Goal: Task Accomplishment & Management: Manage account settings

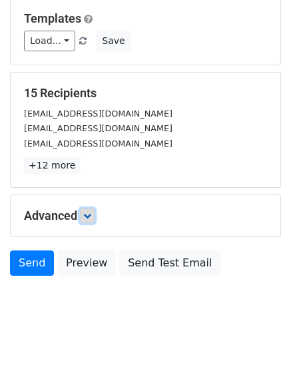
click at [91, 217] on icon at bounding box center [87, 216] width 8 height 8
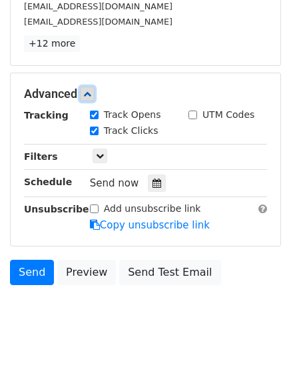
scroll to position [255, 0]
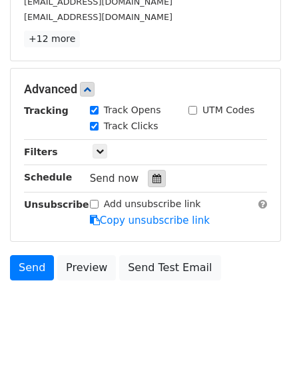
click at [148, 182] on div at bounding box center [157, 178] width 18 height 17
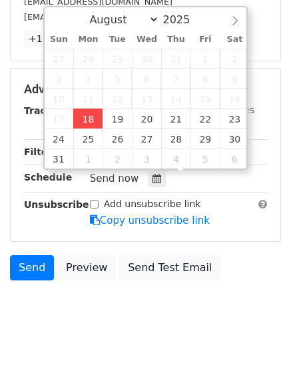
type input "2025-08-18 12:32"
type input "32"
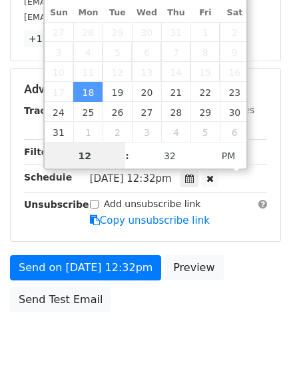
scroll to position [1, 0]
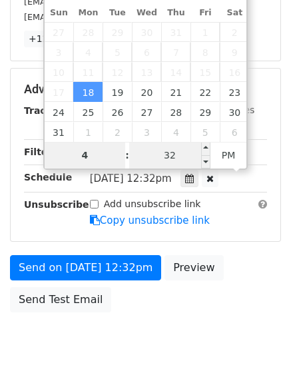
type input "4"
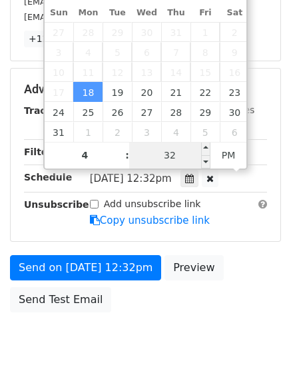
type input "2025-08-18 16:32"
type input "04"
click at [165, 161] on input "32" at bounding box center [169, 155] width 81 height 27
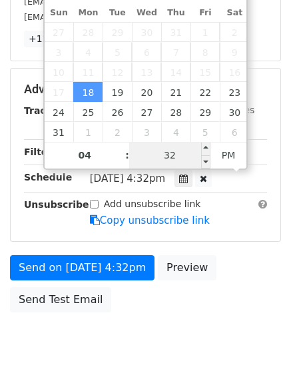
type input "1"
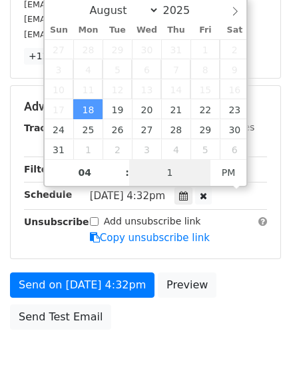
scroll to position [255, 0]
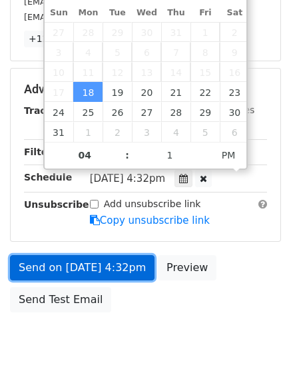
type input "2025-08-18 16:01"
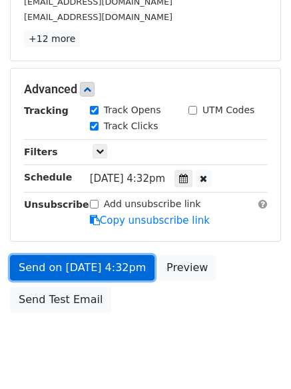
click at [89, 269] on link "Send on Aug 18 at 4:32pm" at bounding box center [82, 267] width 145 height 25
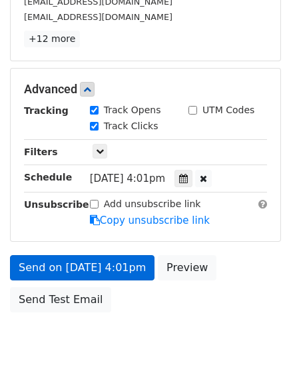
scroll to position [238, 0]
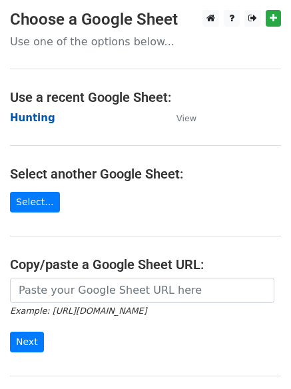
click at [43, 122] on strong "Hunting" at bounding box center [32, 118] width 45 height 12
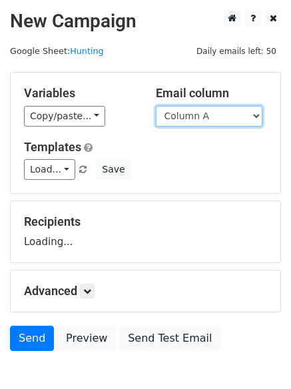
click at [209, 122] on select "Column A Column B Column C" at bounding box center [209, 116] width 107 height 21
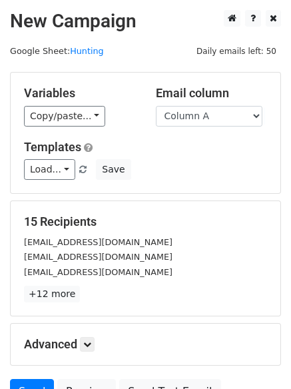
click at [214, 149] on h5 "Templates" at bounding box center [145, 147] width 243 height 15
click at [200, 123] on select "Column A Column B Column C" at bounding box center [209, 116] width 107 height 21
select select "Column B"
click at [156, 106] on select "Column A Column B Column C" at bounding box center [209, 116] width 107 height 21
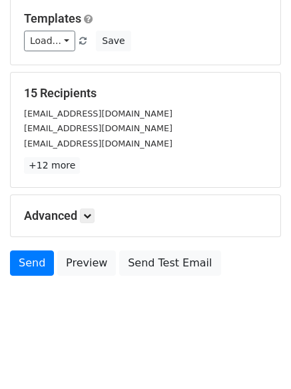
click at [77, 213] on h5 "Advanced" at bounding box center [145, 216] width 243 height 15
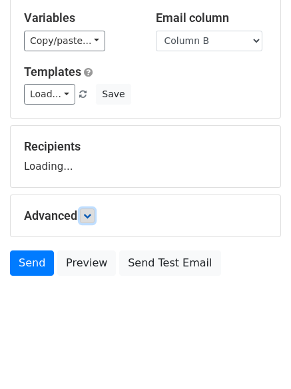
click at [89, 220] on link at bounding box center [87, 216] width 15 height 15
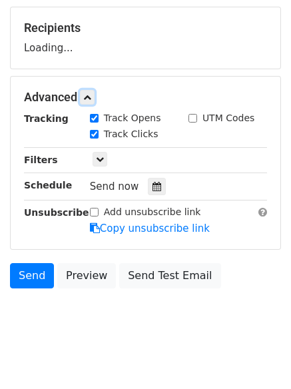
scroll to position [199, 0]
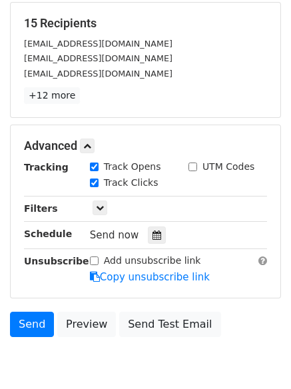
click at [155, 182] on div "Track Clicks" at bounding box center [129, 184] width 99 height 16
click at [153, 237] on icon at bounding box center [157, 235] width 9 height 9
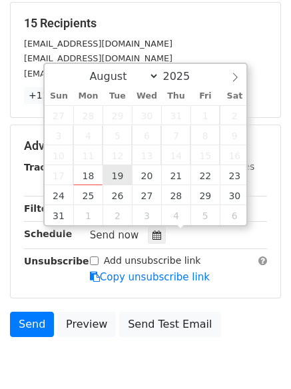
type input "2025-08-19 12:00"
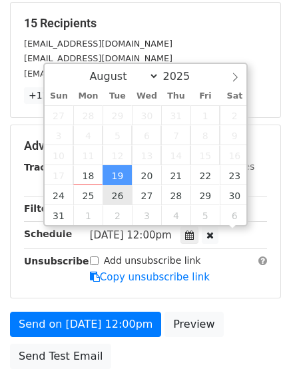
scroll to position [1, 0]
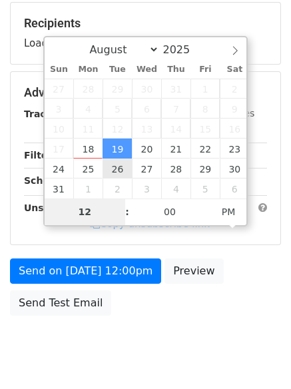
type input "5"
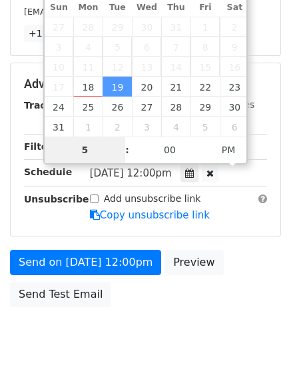
scroll to position [291, 0]
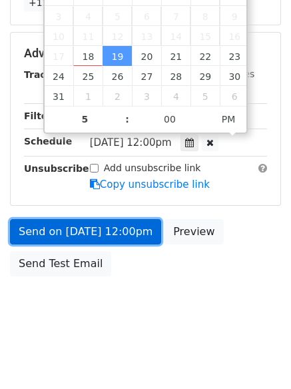
type input "2025-08-19 17:00"
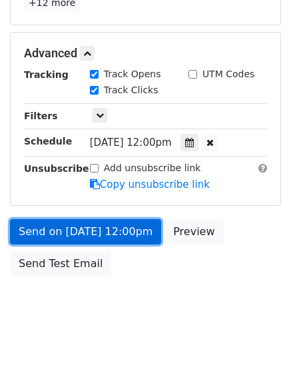
click at [101, 239] on link "Send on Aug 19 at 12:00pm" at bounding box center [85, 231] width 151 height 25
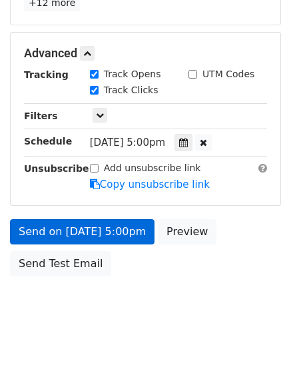
scroll to position [238, 0]
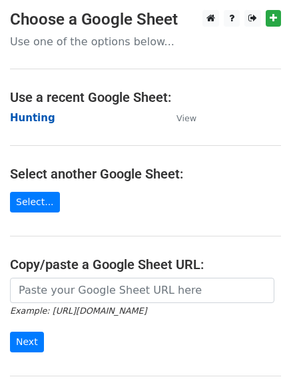
click at [21, 115] on strong "Hunting" at bounding box center [32, 118] width 45 height 12
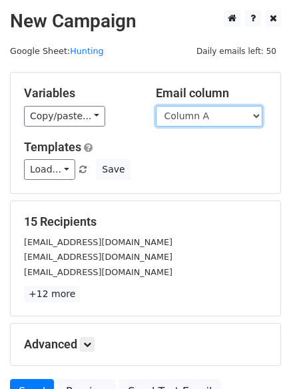
drag, startPoint x: 231, startPoint y: 117, endPoint x: 225, endPoint y: 123, distance: 9.0
click at [230, 117] on select "Column A Column B Column C" at bounding box center [209, 116] width 107 height 21
select select "Column C"
click at [156, 106] on select "Column A Column B Column C" at bounding box center [209, 116] width 107 height 21
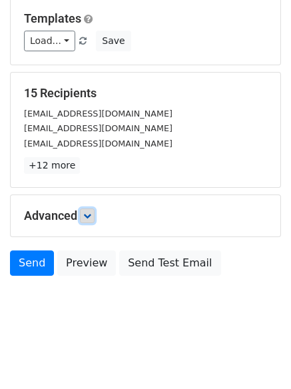
click at [87, 219] on icon at bounding box center [87, 216] width 8 height 8
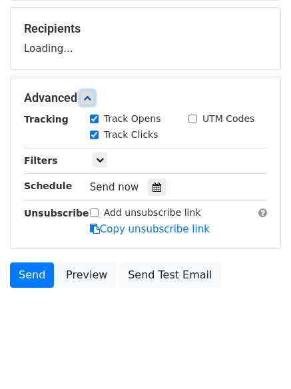
scroll to position [195, 0]
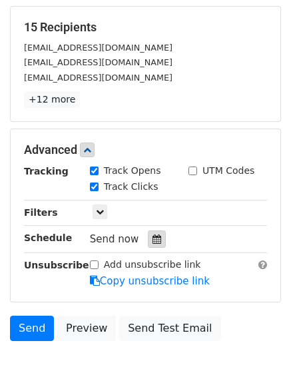
click at [150, 246] on div at bounding box center [157, 239] width 18 height 17
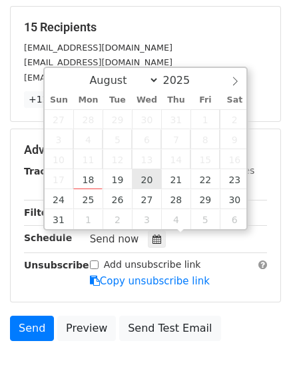
type input "2025-08-20 12:00"
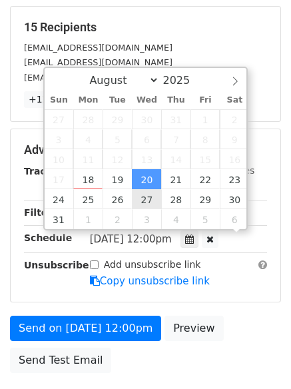
scroll to position [1, 0]
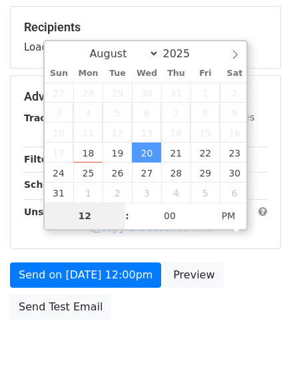
type input "6"
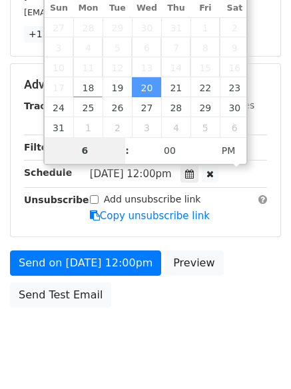
scroll to position [291, 0]
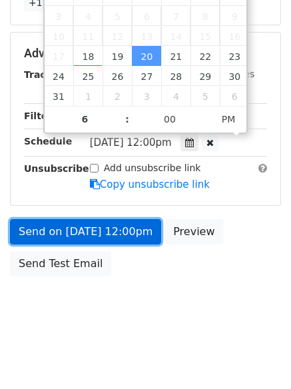
type input "2025-08-20 18:00"
click at [61, 224] on link "Send on Aug 20 at 12:00pm" at bounding box center [85, 231] width 151 height 25
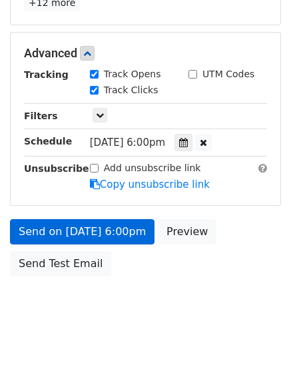
scroll to position [238, 0]
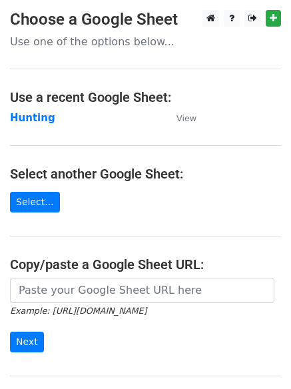
click at [43, 125] on td "Hunting" at bounding box center [86, 118] width 153 height 15
click at [40, 121] on strong "Hunting" at bounding box center [32, 118] width 45 height 12
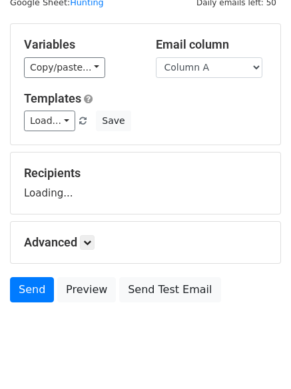
scroll to position [75, 0]
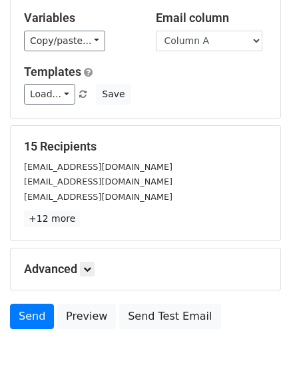
click at [99, 259] on div "Advanced Tracking Track Opens UTM Codes Track Clicks Filters Only include sprea…" at bounding box center [146, 269] width 270 height 41
click at [93, 264] on link at bounding box center [87, 269] width 15 height 15
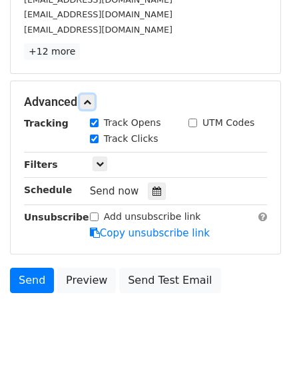
scroll to position [243, 0]
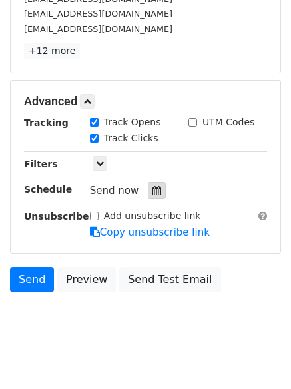
click at [151, 196] on div at bounding box center [157, 190] width 18 height 17
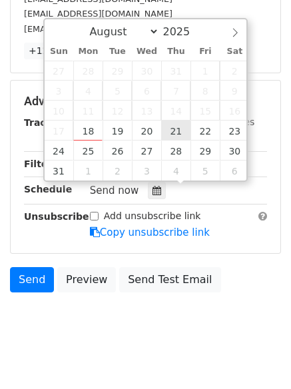
type input "2025-08-21 12:00"
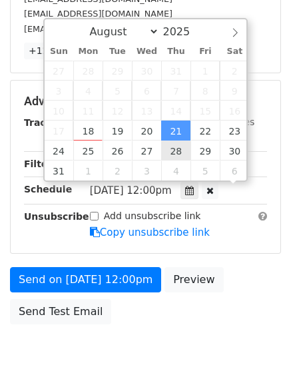
scroll to position [1, 0]
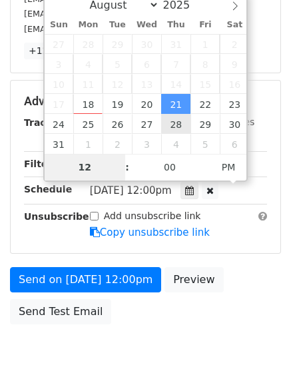
type input "7"
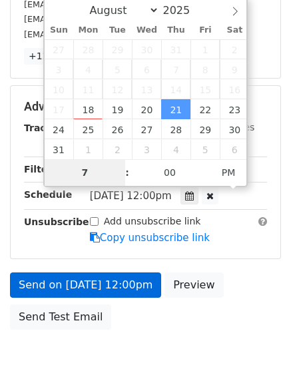
scroll to position [243, 0]
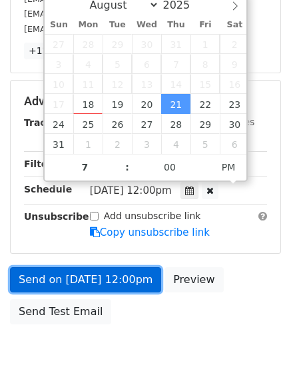
type input "2025-08-21 19:00"
click at [77, 279] on link "Send on Aug 21 at 12:00pm" at bounding box center [85, 279] width 151 height 25
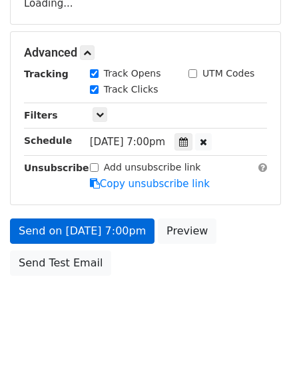
scroll to position [238, 0]
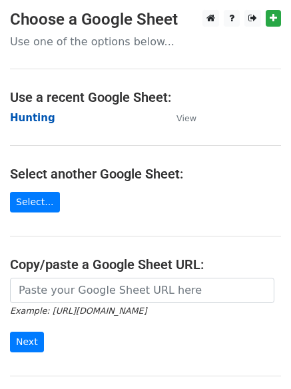
click at [31, 115] on strong "Hunting" at bounding box center [32, 118] width 45 height 12
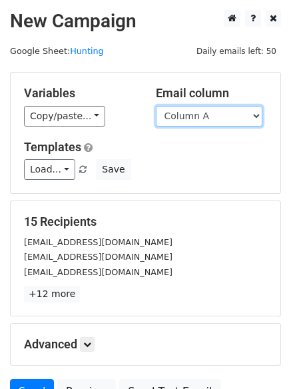
click at [197, 119] on select "Column A Column B Column C" at bounding box center [209, 116] width 107 height 21
select select "Column B"
click at [156, 106] on select "Column A Column B Column C" at bounding box center [209, 116] width 107 height 21
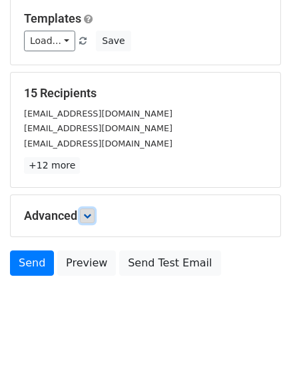
click at [93, 223] on link at bounding box center [87, 216] width 15 height 15
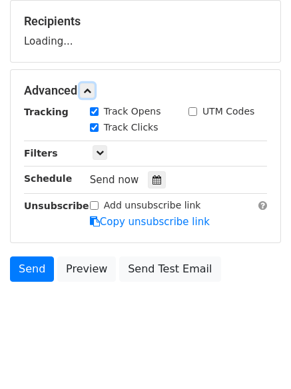
scroll to position [201, 0]
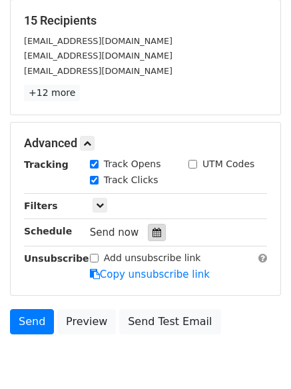
click at [153, 232] on icon at bounding box center [157, 232] width 9 height 9
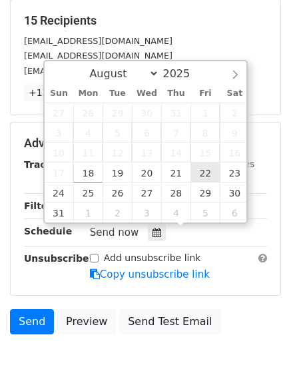
type input "[DATE] 12:00"
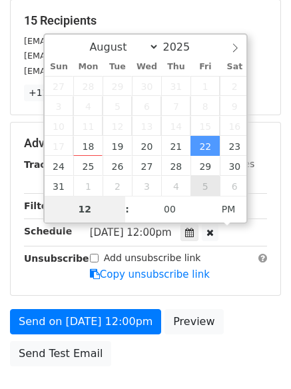
type input "8"
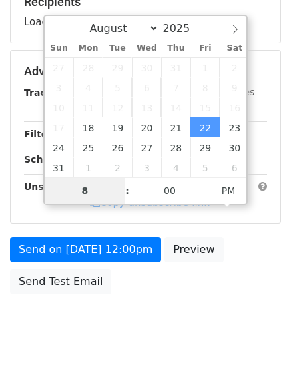
scroll to position [238, 0]
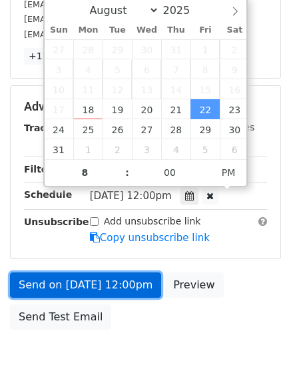
type input "[DATE] 20:00"
click at [97, 275] on link "Send on Aug 22 at 12:00pm" at bounding box center [85, 285] width 151 height 25
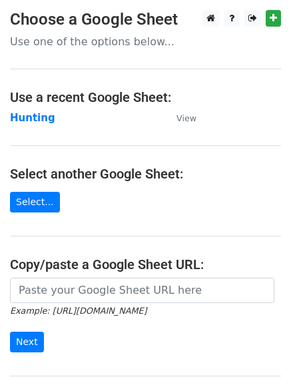
click at [22, 125] on td "Hunting" at bounding box center [86, 118] width 153 height 15
click at [25, 123] on strong "Hunting" at bounding box center [32, 118] width 45 height 12
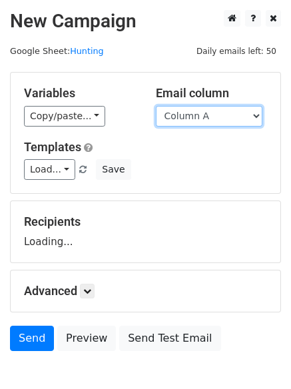
click at [211, 118] on select "Column A Column B Column C" at bounding box center [209, 116] width 107 height 21
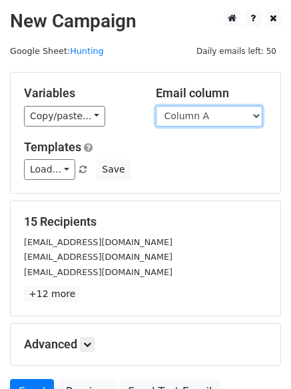
click at [195, 121] on select "Column A Column B Column C" at bounding box center [209, 116] width 107 height 21
select select "Column C"
click at [156, 106] on select "Column A Column B Column C" at bounding box center [209, 116] width 107 height 21
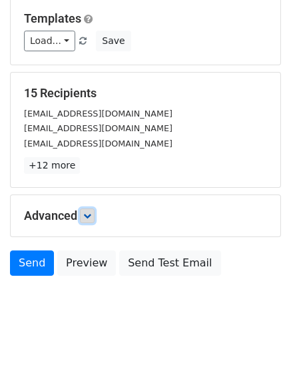
click at [91, 222] on link at bounding box center [87, 216] width 15 height 15
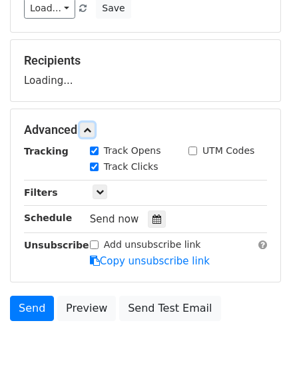
scroll to position [201, 0]
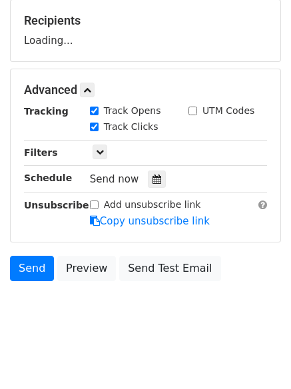
click at [146, 195] on div "Tracking Track Opens UTM Codes Track Clicks Filters Only include spreadsheet ro…" at bounding box center [145, 166] width 243 height 125
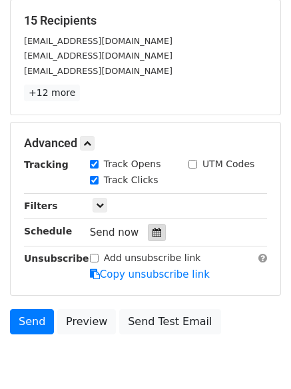
click at [153, 237] on icon at bounding box center [157, 232] width 9 height 9
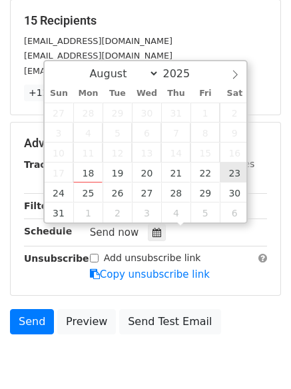
type input "[DATE] 12:00"
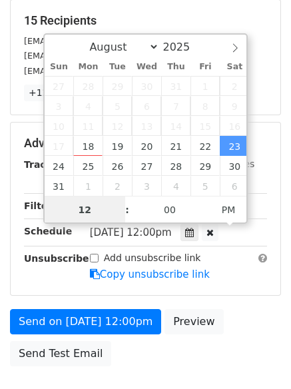
scroll to position [1, 0]
type input "9"
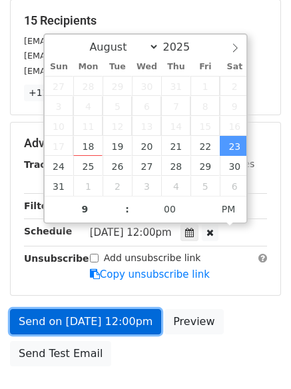
type input "[DATE] 21:00"
click at [90, 315] on link "Send on [DATE] 12:00pm" at bounding box center [85, 321] width 151 height 25
